Goal: Download file/media

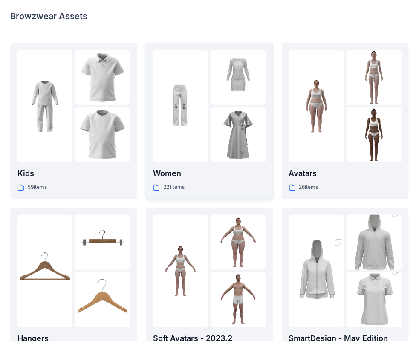
click at [225, 176] on p "Women" at bounding box center [209, 173] width 112 height 12
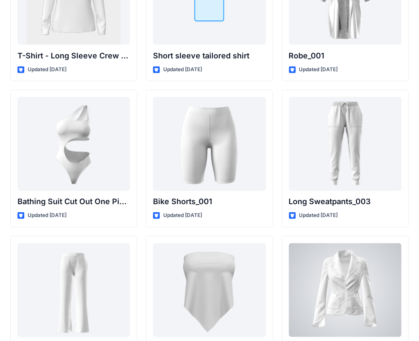
scroll to position [9282, 0]
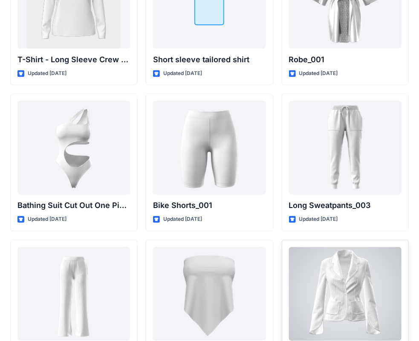
click at [317, 320] on div at bounding box center [345, 294] width 112 height 94
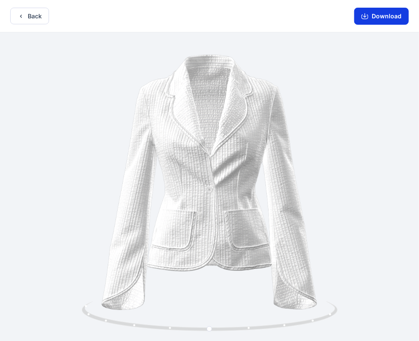
click at [383, 16] on button "Download" at bounding box center [381, 16] width 54 height 17
drag, startPoint x: 238, startPoint y: 202, endPoint x: 231, endPoint y: 202, distance: 6.8
drag, startPoint x: 216, startPoint y: 326, endPoint x: 247, endPoint y: 331, distance: 31.9
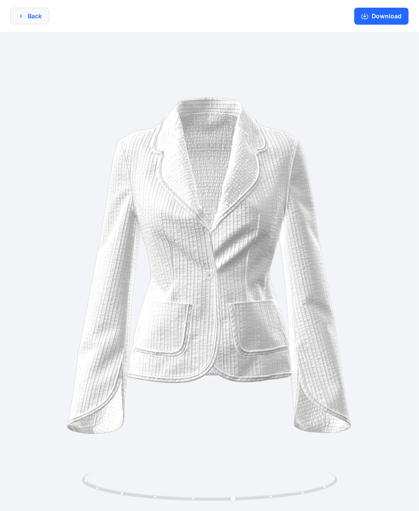
click at [30, 14] on button "Back" at bounding box center [29, 16] width 39 height 17
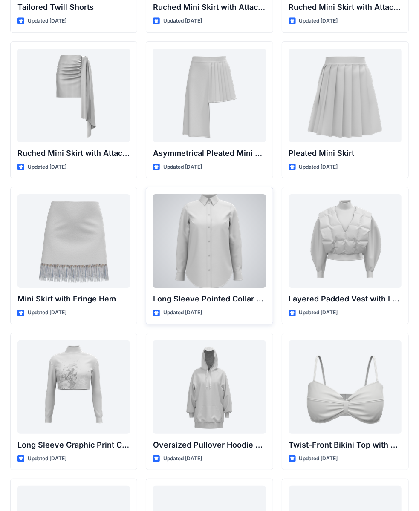
scroll to position [2365, 0]
